Goal: Information Seeking & Learning: Learn about a topic

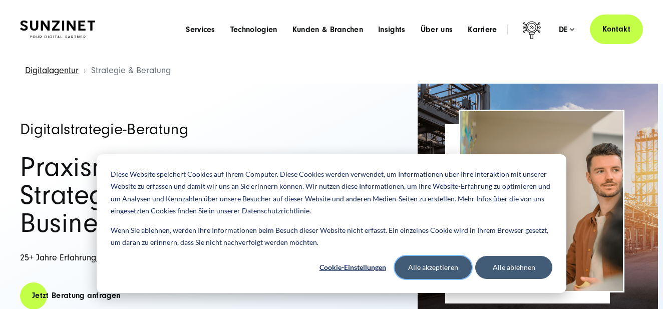
click at [438, 279] on button "Alle akzeptieren" at bounding box center [433, 267] width 77 height 23
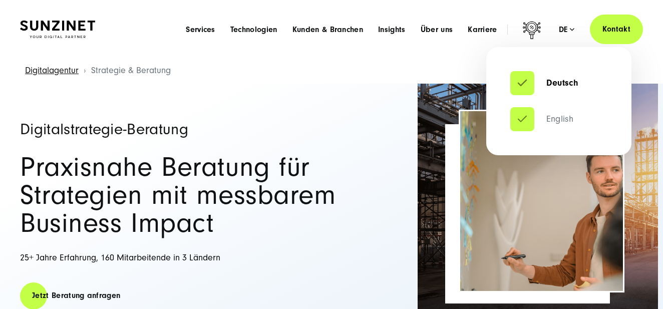
click at [546, 119] on link "English" at bounding box center [541, 119] width 63 height 10
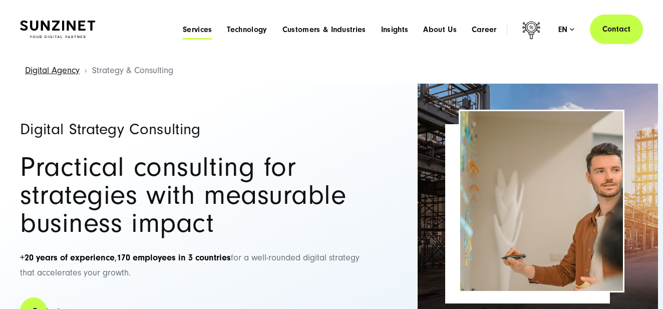
click at [203, 28] on span "Services" at bounding box center [198, 30] width 30 height 10
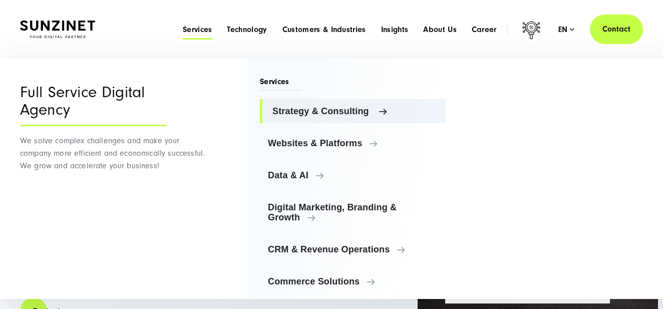
click at [379, 111] on span "Strategy & Consulting" at bounding box center [354, 111] width 165 height 10
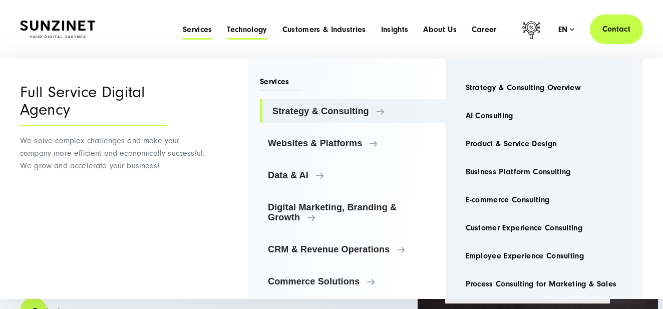
click at [261, 32] on span "Technology" at bounding box center [247, 30] width 40 height 10
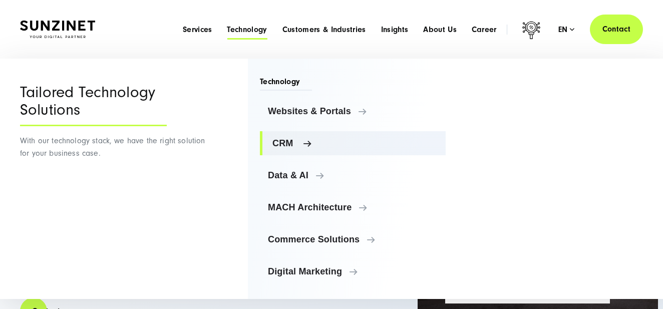
click at [298, 145] on span "CRM" at bounding box center [354, 143] width 165 height 10
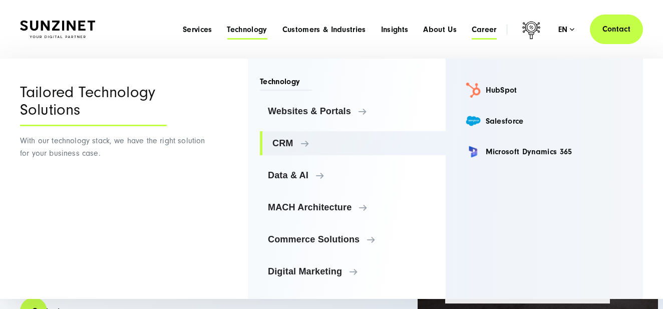
click at [477, 34] on span "Career" at bounding box center [484, 30] width 25 height 10
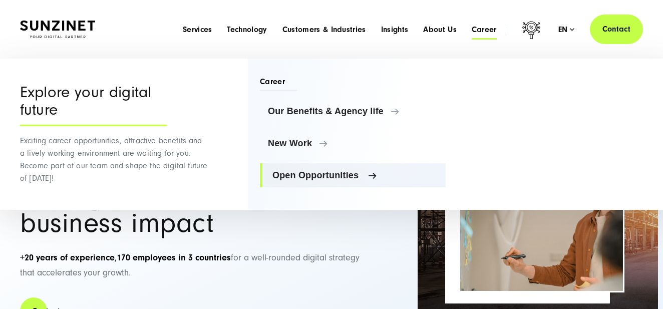
click at [350, 177] on span "Open Opportunities" at bounding box center [354, 175] width 165 height 10
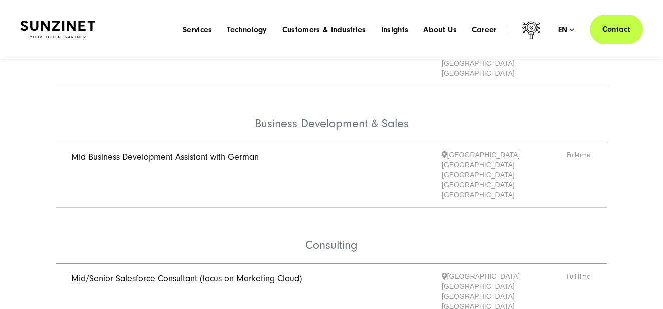
scroll to position [295, 0]
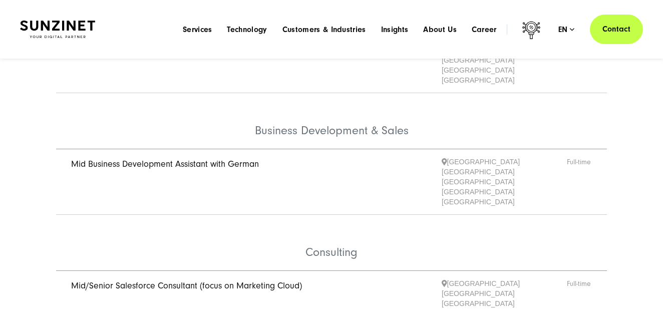
click at [247, 281] on link "Mid/Senior Salesforce Consultant (focus on Marketing Cloud)" at bounding box center [186, 286] width 231 height 11
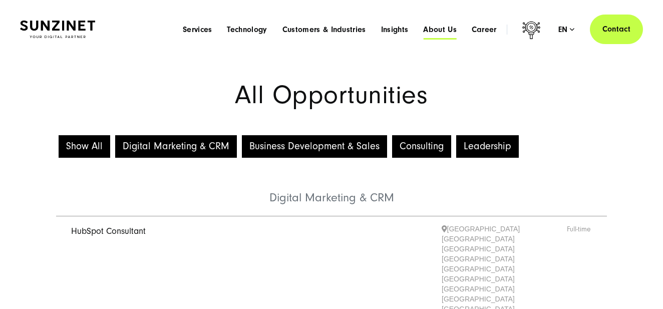
click at [436, 32] on span "About Us" at bounding box center [440, 30] width 34 height 10
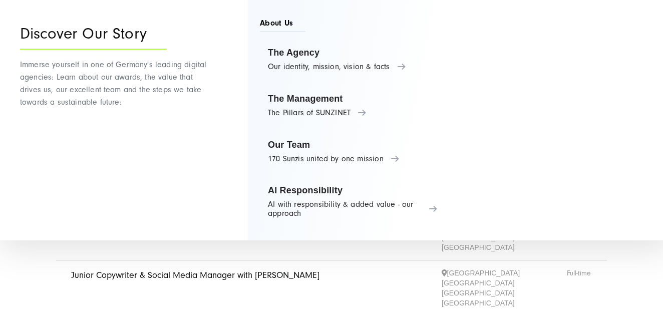
scroll to position [94, 0]
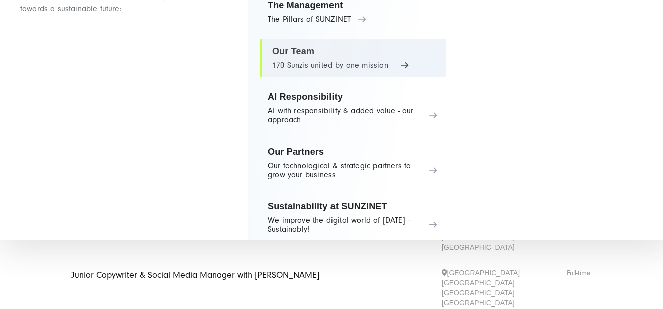
click at [382, 65] on link "Our Team 170 Sunzis united by one mission" at bounding box center [353, 58] width 186 height 38
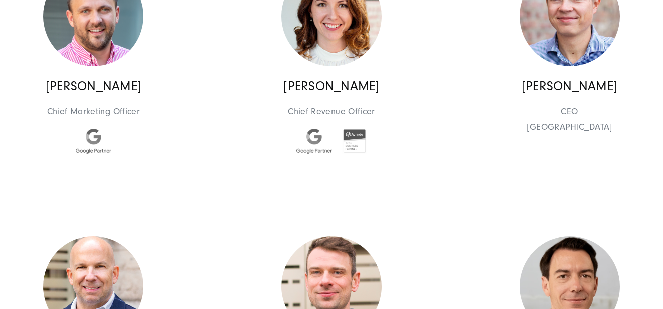
scroll to position [733, 0]
